Goal: Information Seeking & Learning: Learn about a topic

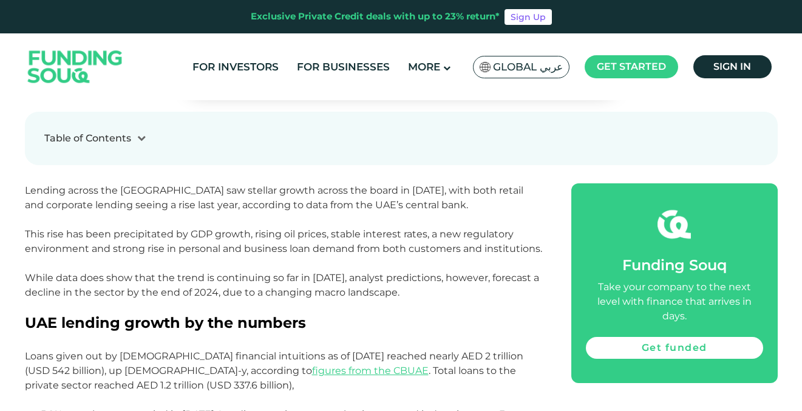
scroll to position [453, 0]
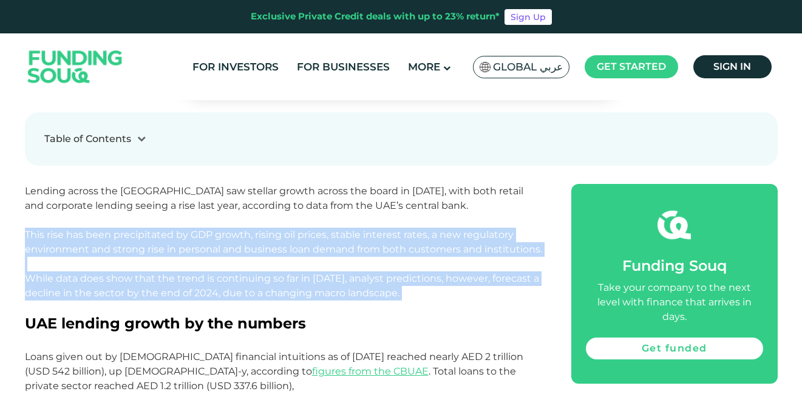
drag, startPoint x: 24, startPoint y: 231, endPoint x: 386, endPoint y: 299, distance: 368.5
click at [386, 299] on p "Lending across the [GEOGRAPHIC_DATA] saw stellar growth across the board in [DA…" at bounding box center [284, 249] width 519 height 131
click at [281, 262] on p "Lending across the [GEOGRAPHIC_DATA] saw stellar growth across the board in [DA…" at bounding box center [284, 249] width 519 height 131
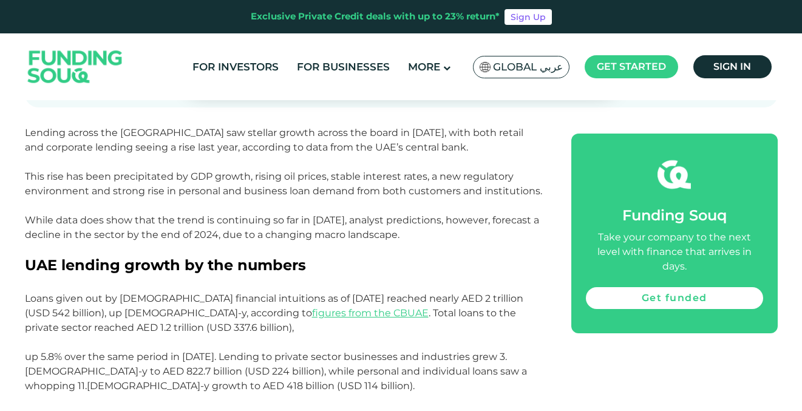
scroll to position [510, 0]
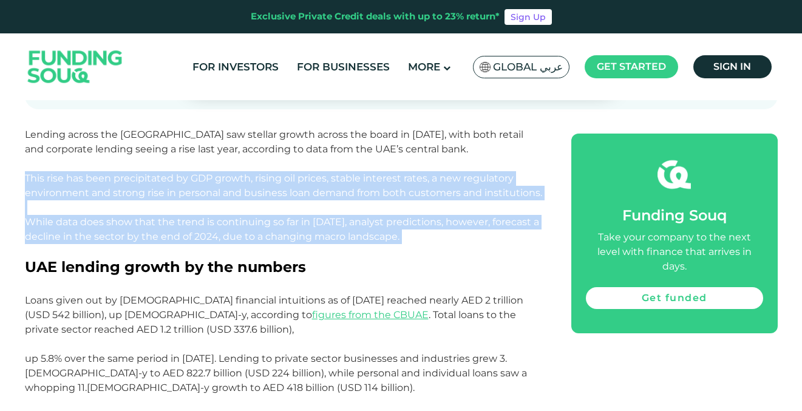
drag, startPoint x: 23, startPoint y: 174, endPoint x: 361, endPoint y: 245, distance: 345.7
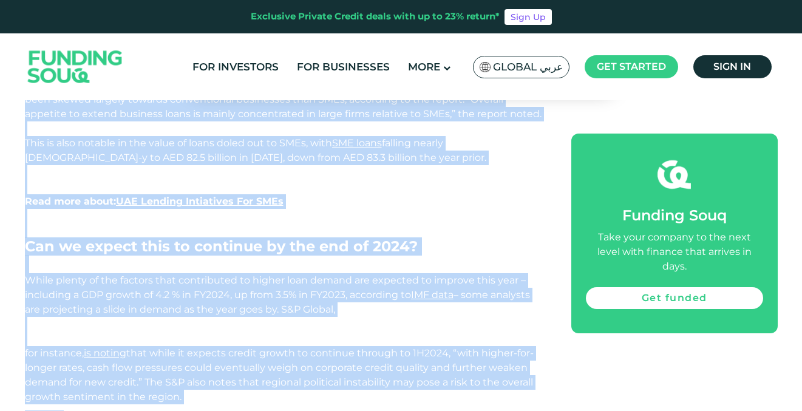
scroll to position [1830, 0]
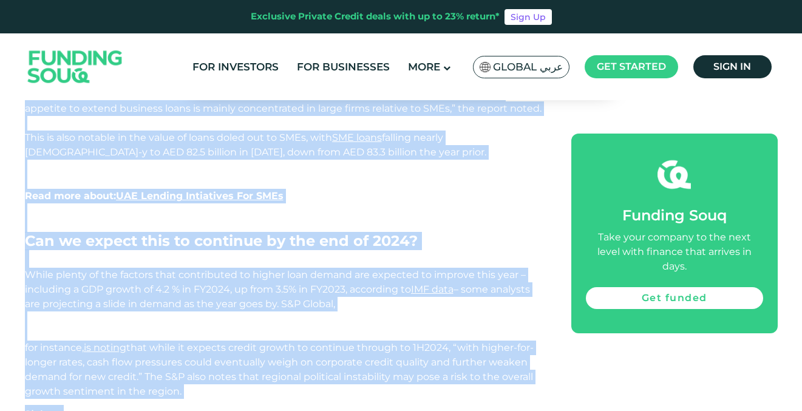
drag, startPoint x: 23, startPoint y: 130, endPoint x: 313, endPoint y: 375, distance: 379.3
copy div "Loremip dolors ame CON adi elitsed doeius tempor inc utlab et 1034, dolo magn a…"
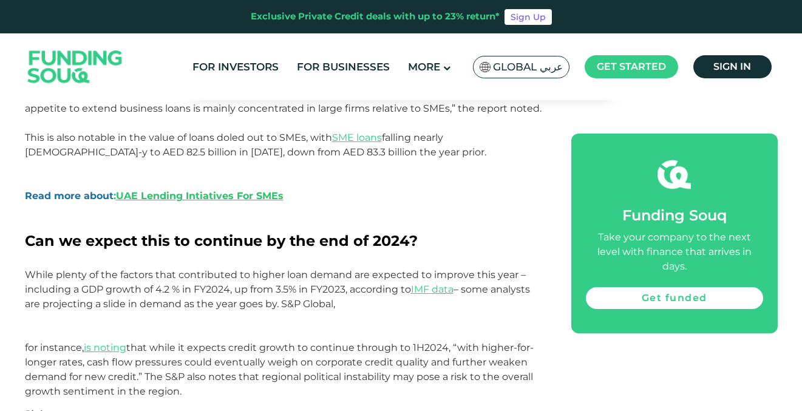
click at [502, 0] on div "Exclusive Private Credit deals with up to 23% return* Sign Up" at bounding box center [401, 16] width 802 height 33
